Goal: Answer question/provide support

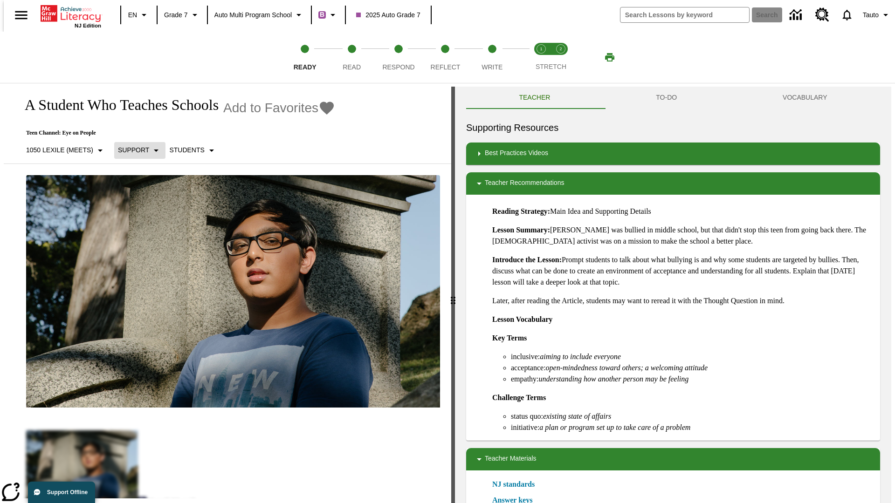
click at [135, 150] on p "Support" at bounding box center [133, 150] width 31 height 10
click at [62, 150] on p "1050 Lexile (Meets)" at bounding box center [59, 150] width 67 height 10
